Goal: Task Accomplishment & Management: Complete application form

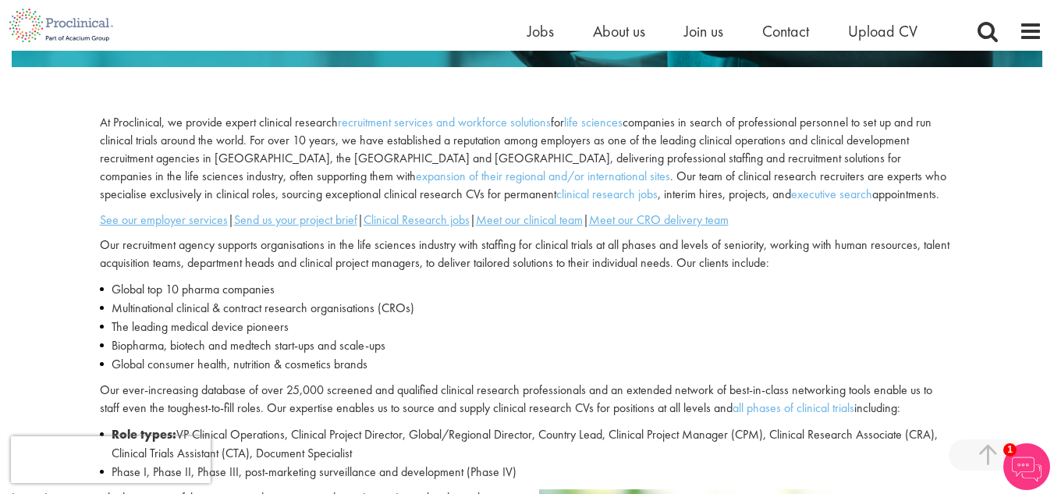
scroll to position [460, 0]
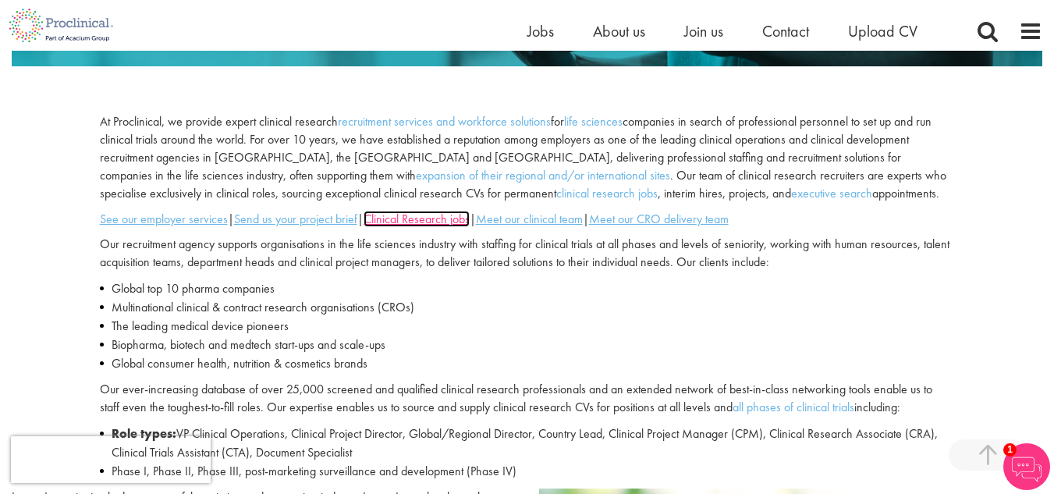
click at [433, 217] on u "Clinical Research jobs" at bounding box center [417, 219] width 106 height 16
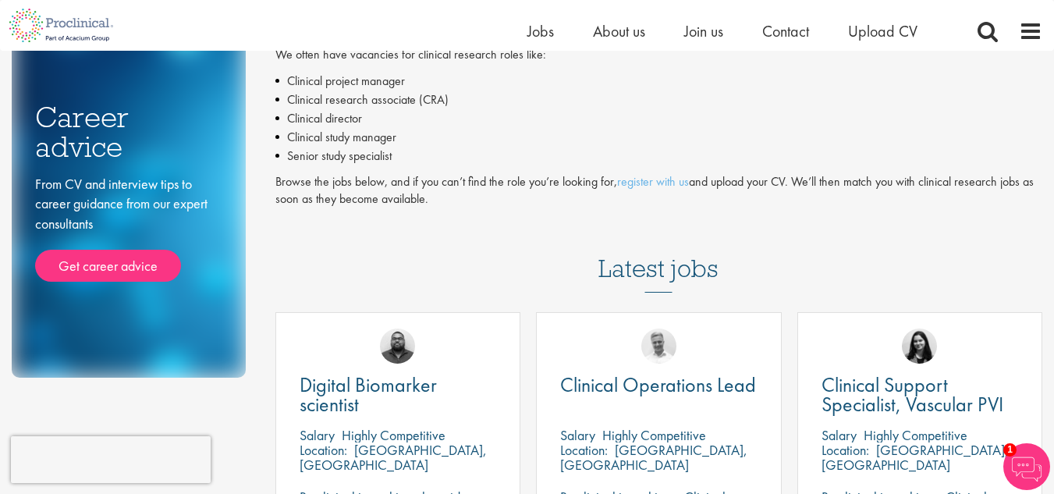
scroll to position [228, 0]
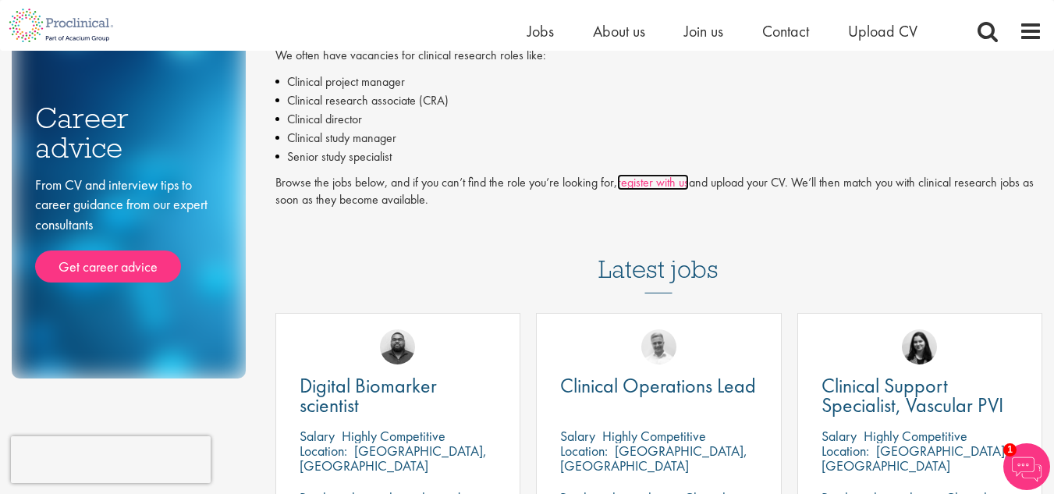
click at [669, 174] on link "register with us" at bounding box center [653, 182] width 72 height 16
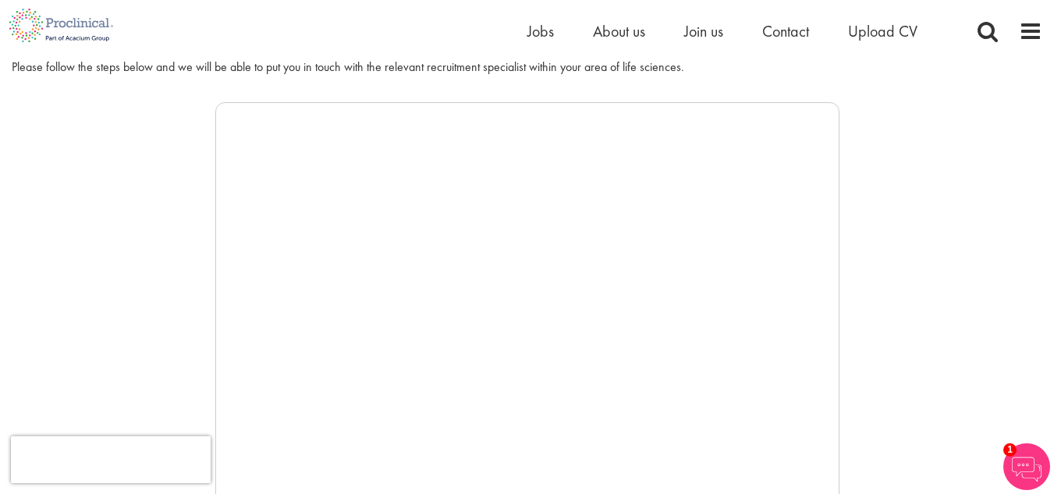
scroll to position [195, 0]
